Goal: Find specific page/section: Find specific page/section

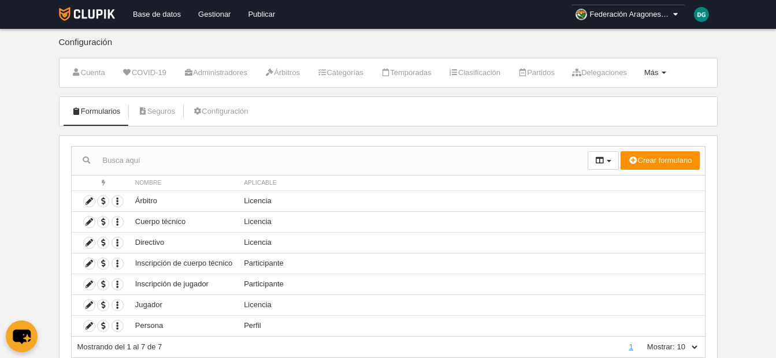
click at [659, 68] on span "Más" at bounding box center [651, 72] width 14 height 9
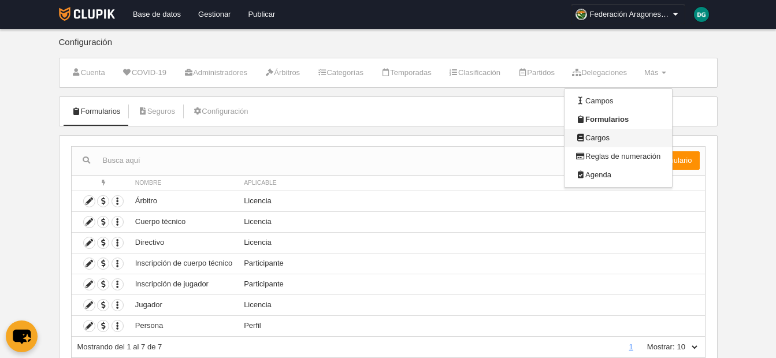
click at [611, 134] on link "Cargos" at bounding box center [617, 138] width 107 height 18
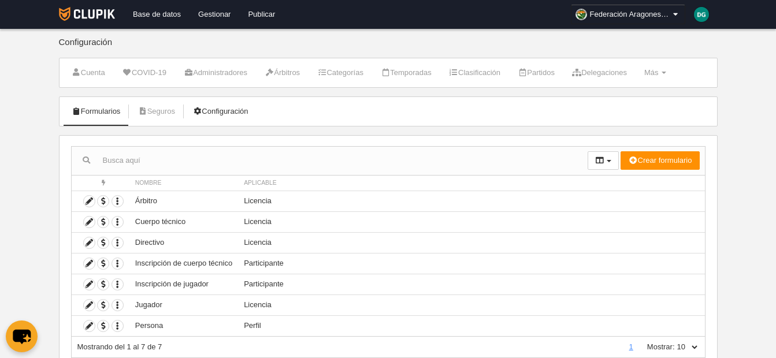
click at [230, 118] on link "Configuración" at bounding box center [220, 111] width 68 height 17
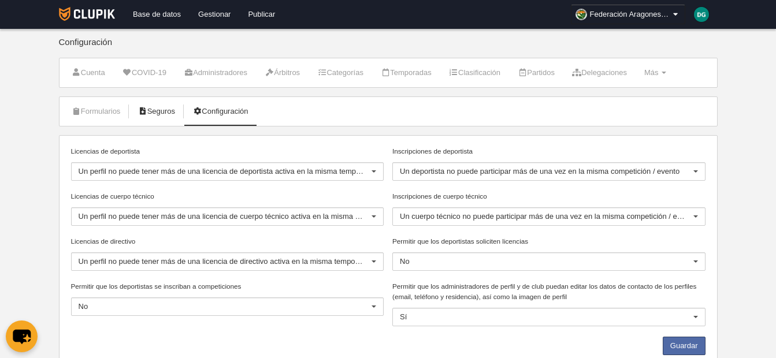
click at [169, 112] on link "Seguros" at bounding box center [156, 111] width 50 height 17
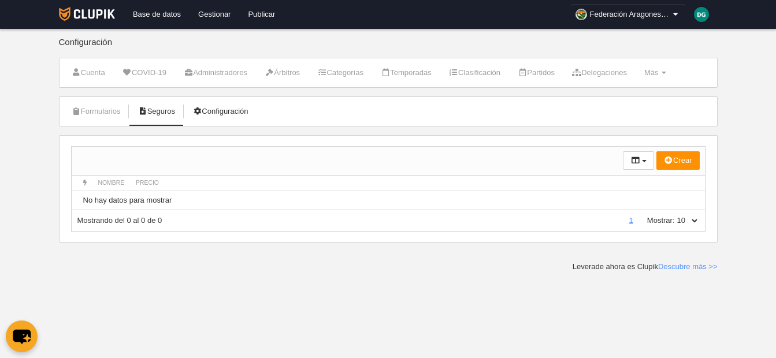
click at [239, 111] on link "Configuración" at bounding box center [220, 111] width 68 height 17
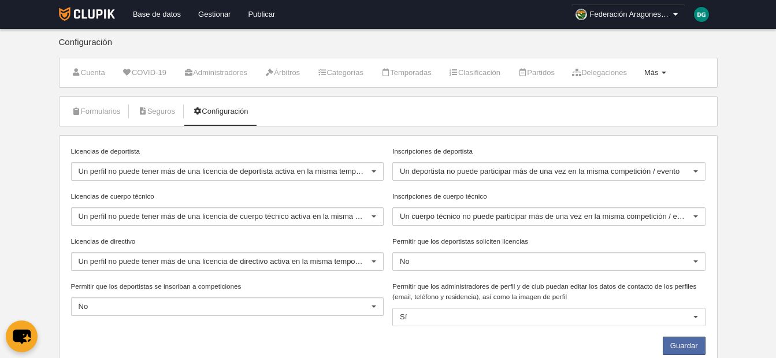
click at [672, 81] on link "Más Menú" at bounding box center [655, 72] width 35 height 17
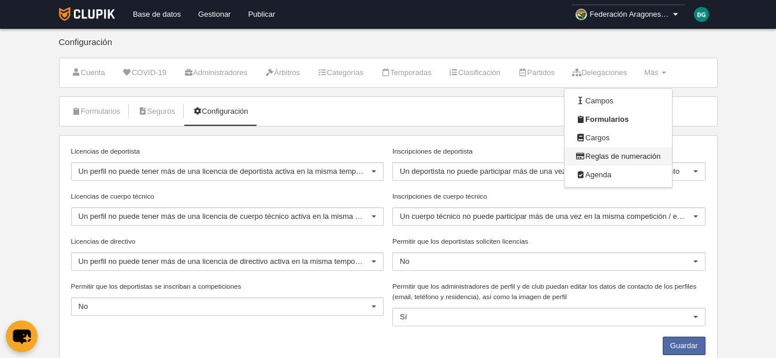
click at [638, 156] on link "Reglas de numeración" at bounding box center [617, 156] width 107 height 18
